Goal: Transaction & Acquisition: Purchase product/service

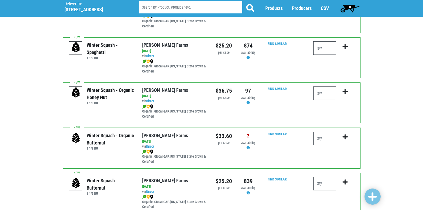
scroll to position [80, 0]
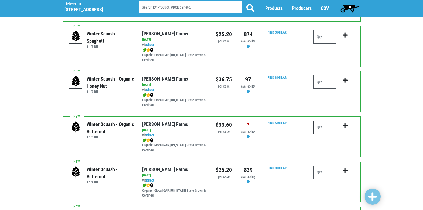
click at [325, 130] on input "number" at bounding box center [324, 126] width 23 height 13
type input "1"
click at [345, 124] on icon "submit" at bounding box center [344, 126] width 5 height 6
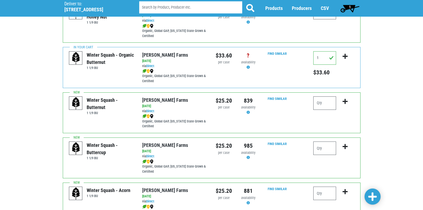
scroll to position [161, 0]
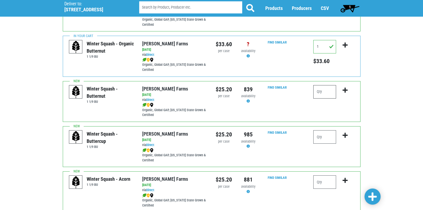
click at [326, 94] on input "number" at bounding box center [324, 91] width 23 height 13
type input "2"
click at [343, 89] on icon "submit" at bounding box center [344, 90] width 5 height 6
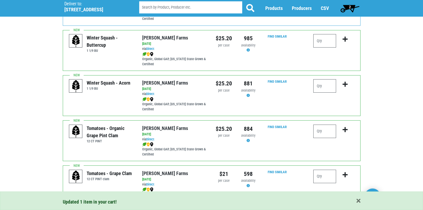
scroll to position [268, 0]
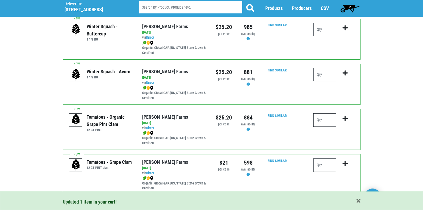
click at [317, 118] on input "number" at bounding box center [324, 119] width 23 height 13
type input "1"
click at [345, 119] on icon "submit" at bounding box center [344, 118] width 5 height 6
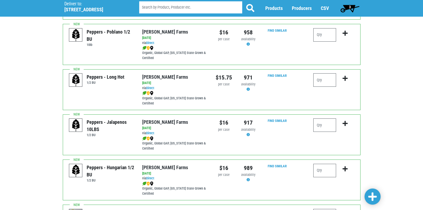
scroll to position [590, 0]
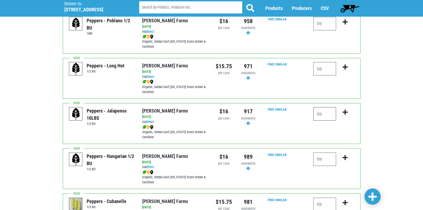
click at [320, 113] on input "number" at bounding box center [324, 113] width 23 height 13
type input "1"
click at [344, 114] on icon "submit" at bounding box center [344, 112] width 5 height 6
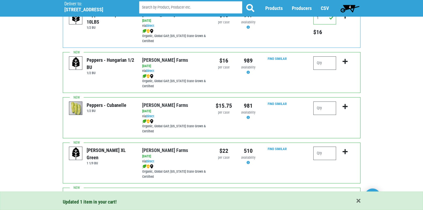
scroll to position [697, 0]
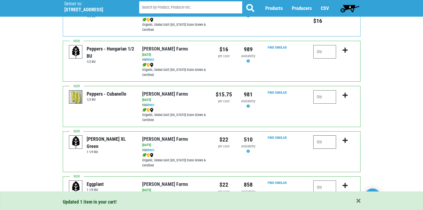
click at [324, 142] on input "number" at bounding box center [324, 141] width 23 height 13
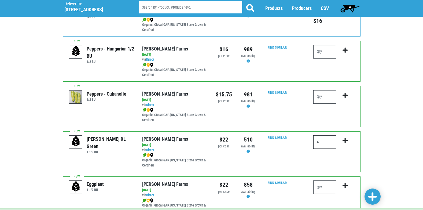
type input "4"
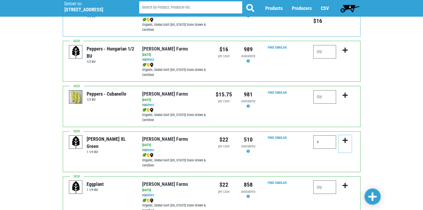
click at [345, 140] on icon "submit" at bounding box center [344, 140] width 5 height 6
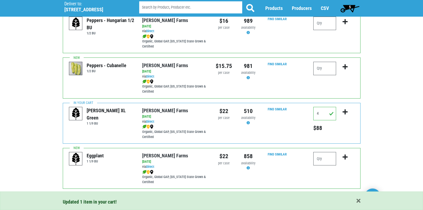
scroll to position [751, 0]
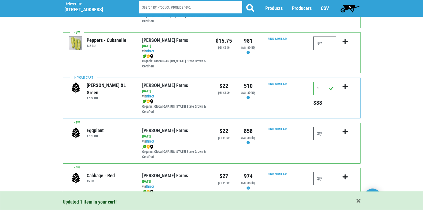
click at [323, 134] on input "number" at bounding box center [324, 133] width 23 height 13
type input "1"
click at [345, 133] on icon "submit" at bounding box center [344, 132] width 5 height 6
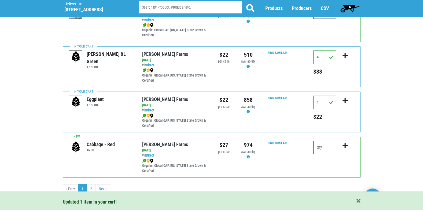
scroll to position [784, 0]
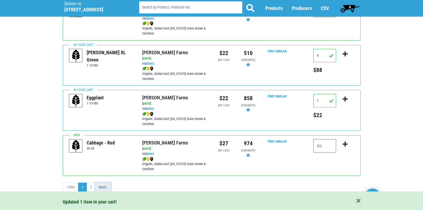
click at [109, 188] on link "Next ›" at bounding box center [103, 187] width 16 height 10
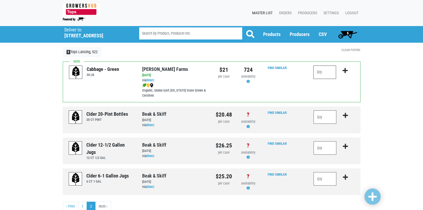
click at [319, 74] on input "number" at bounding box center [324, 71] width 23 height 13
type input "1"
click at [349, 70] on button "submit" at bounding box center [345, 73] width 13 height 17
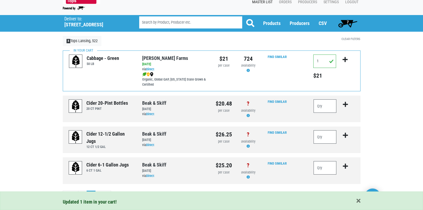
scroll to position [19, 0]
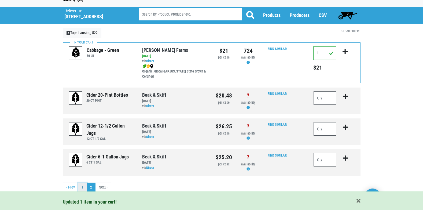
click at [84, 189] on link "1" at bounding box center [82, 187] width 9 height 10
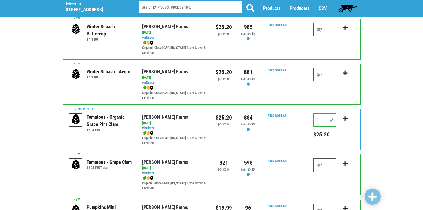
scroll to position [295, 0]
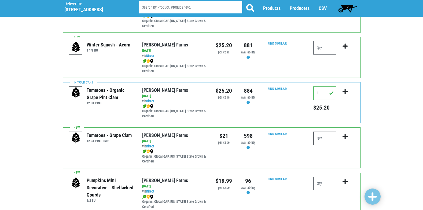
click at [319, 138] on input "number" at bounding box center [324, 137] width 23 height 13
type input "2"
click at [347, 137] on icon "submit" at bounding box center [344, 137] width 5 height 6
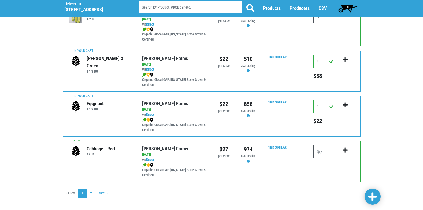
scroll to position [784, 0]
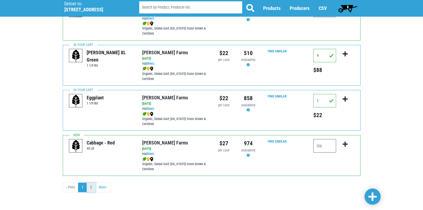
click at [91, 188] on link "2" at bounding box center [91, 187] width 9 height 10
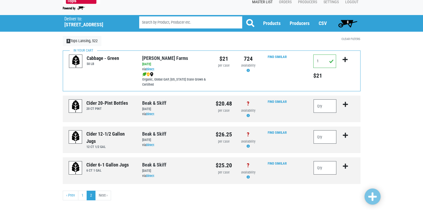
scroll to position [19, 0]
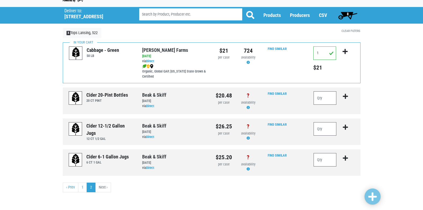
click at [345, 11] on span "8" at bounding box center [348, 15] width 24 height 11
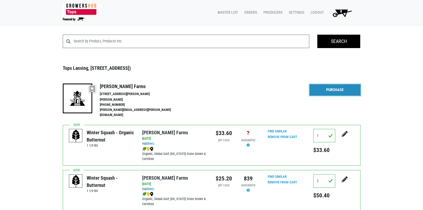
click at [337, 91] on link "Purchase" at bounding box center [334, 89] width 51 height 11
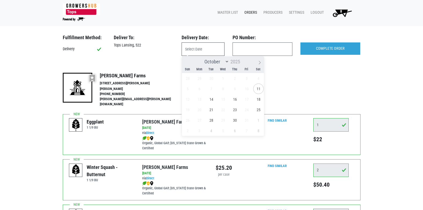
click at [203, 52] on input "text" at bounding box center [203, 48] width 43 height 13
click at [259, 90] on span "11" at bounding box center [258, 88] width 10 height 10
type input "[DATE]"
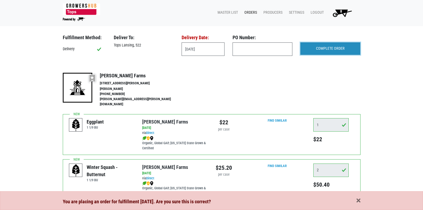
click at [337, 51] on input "COMPLETE ORDER" at bounding box center [330, 48] width 60 height 12
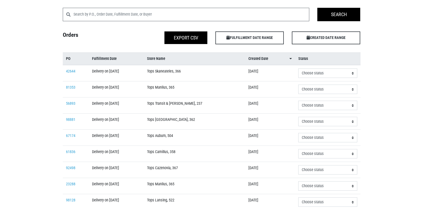
scroll to position [54, 0]
